Goal: Check status

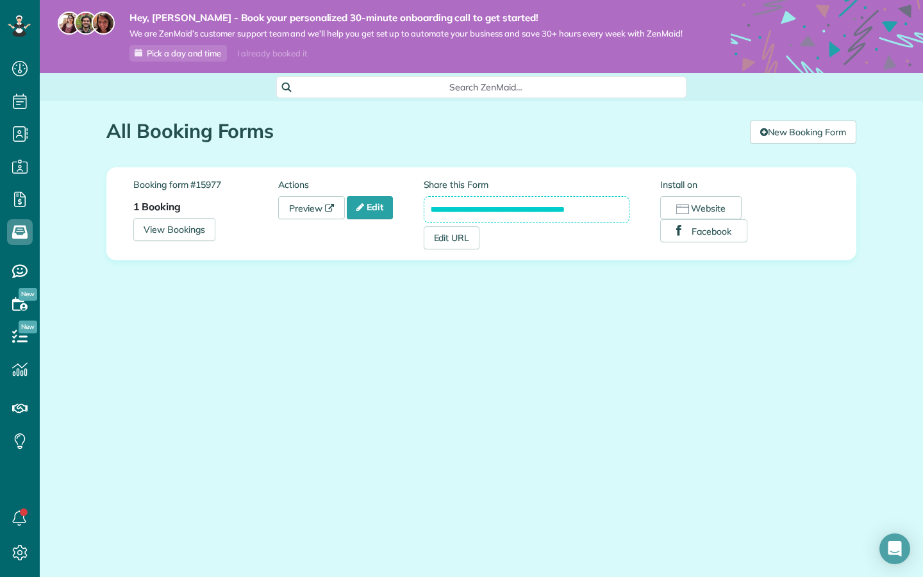
scroll to position [6, 6]
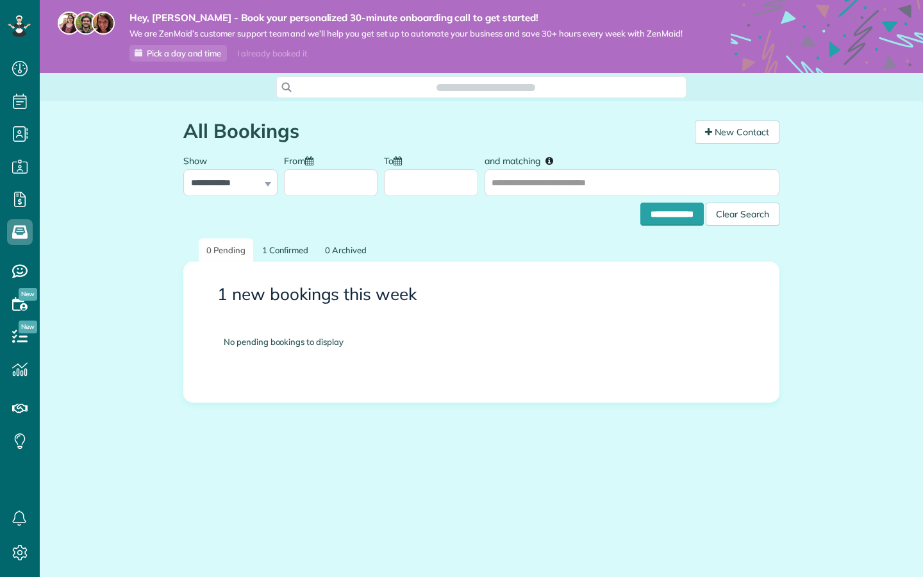
scroll to position [6, 6]
click at [274, 257] on link "1 Confirmed" at bounding box center [286, 251] width 62 height 24
click at [281, 247] on link "1 Confirmed" at bounding box center [286, 251] width 62 height 24
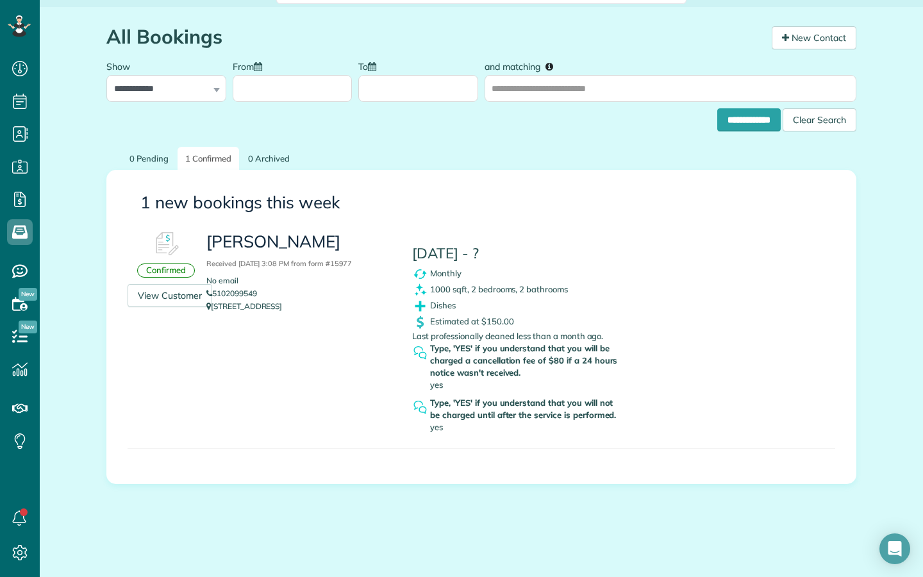
scroll to position [97, 0]
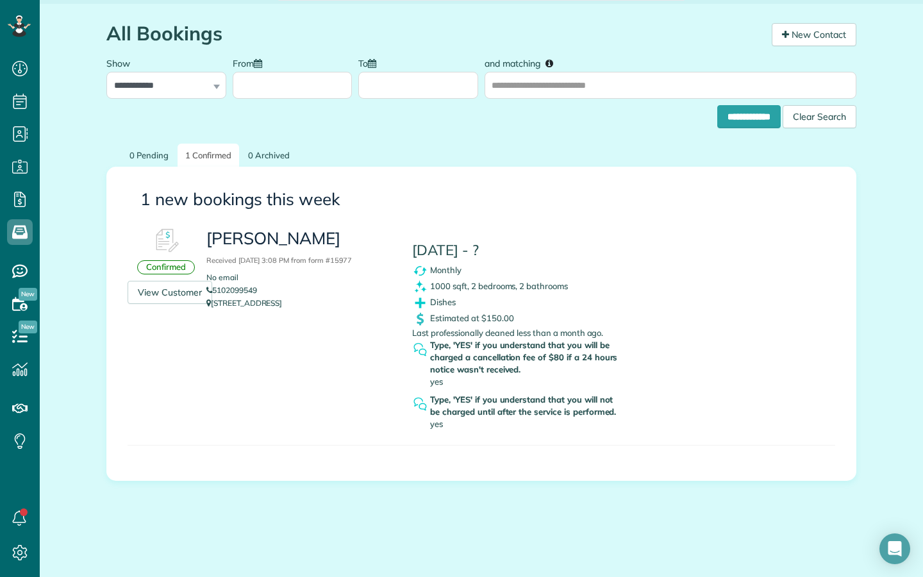
click at [336, 255] on h3 "pam Received September 23, 2025 3:08 PM from form #15977" at bounding box center [299, 248] width 187 height 37
